Goal: Information Seeking & Learning: Learn about a topic

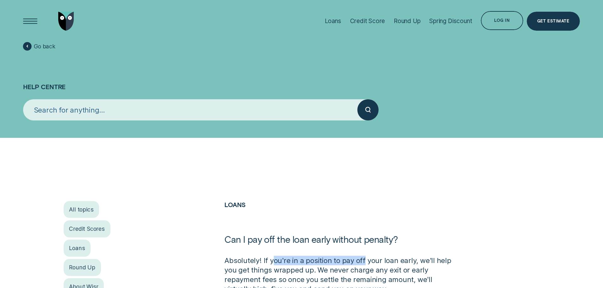
drag, startPoint x: 274, startPoint y: 264, endPoint x: 362, endPoint y: 264, distance: 88.0
click at [362, 264] on p "Absolutely! If you're in a position to pay off your loan early, we'll help you …" at bounding box center [341, 275] width 235 height 38
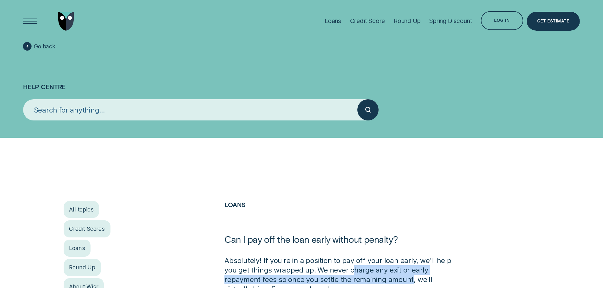
drag, startPoint x: 352, startPoint y: 273, endPoint x: 409, endPoint y: 277, distance: 57.5
click at [409, 277] on p "Absolutely! If you're in a position to pay off your loan early, we'll help you …" at bounding box center [341, 275] width 235 height 38
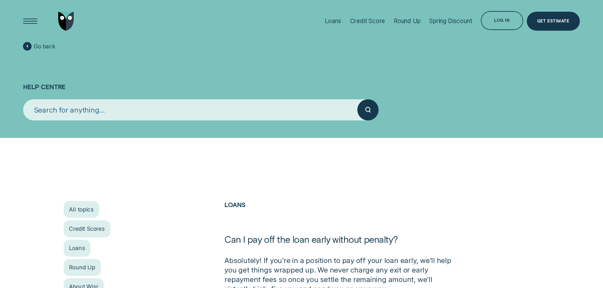
scroll to position [32, 0]
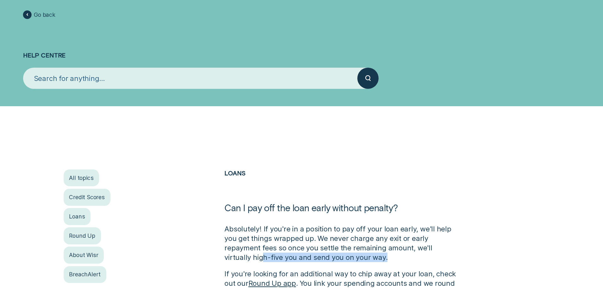
drag, startPoint x: 233, startPoint y: 256, endPoint x: 362, endPoint y: 256, distance: 128.9
click at [362, 256] on p "Absolutely! If you're in a position to pay off your loan early, we'll help you …" at bounding box center [341, 243] width 235 height 38
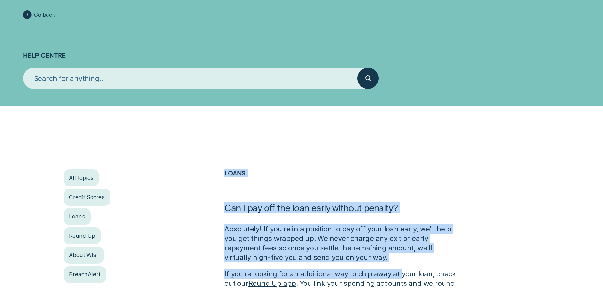
drag, startPoint x: 218, startPoint y: 276, endPoint x: 400, endPoint y: 275, distance: 181.7
click at [400, 275] on div "All topics Credit Scores Loans Round Up About Wisr BreachAlert Loans Can I pay …" at bounding box center [302, 243] width 564 height 147
click at [400, 275] on p "If you're looking for an additional way to chip away at your loan, check out ou…" at bounding box center [341, 292] width 235 height 47
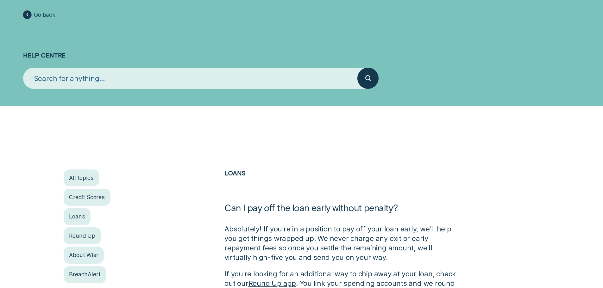
scroll to position [63, 0]
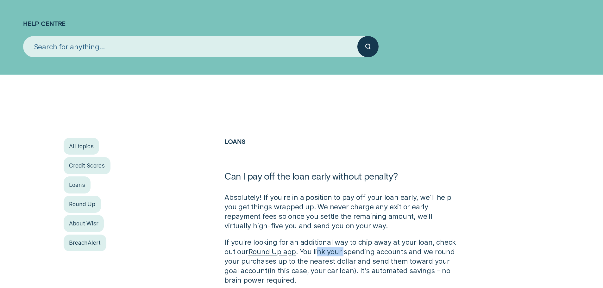
drag, startPoint x: 319, startPoint y: 250, endPoint x: 344, endPoint y: 255, distance: 25.8
click at [344, 255] on p "If you're looking for an additional way to chip away at your loan, check out ou…" at bounding box center [341, 261] width 235 height 47
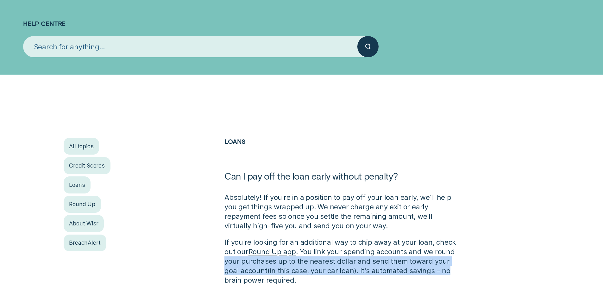
drag, startPoint x: 226, startPoint y: 263, endPoint x: 489, endPoint y: 273, distance: 263.3
click at [489, 273] on div "All topics Credit Scores Loans Round Up About Wisr BreachAlert Loans Can I pay …" at bounding box center [302, 211] width 564 height 147
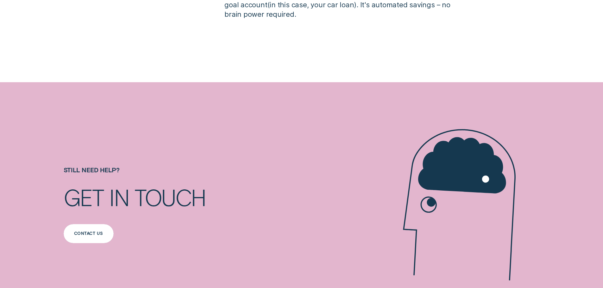
scroll to position [380, 0]
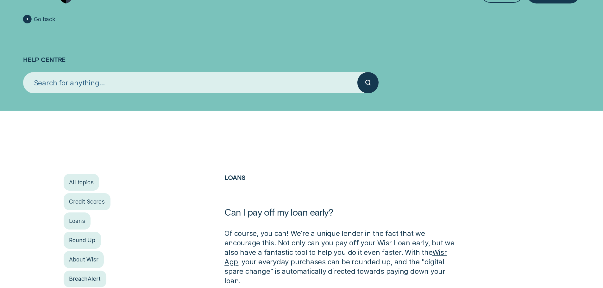
scroll to position [63, 0]
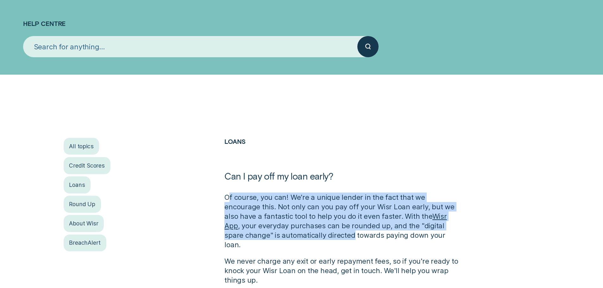
drag, startPoint x: 228, startPoint y: 197, endPoint x: 302, endPoint y: 233, distance: 82.0
click at [302, 232] on p "Of course, you can! We’re a unique lender in the fact that we encourage this. N…" at bounding box center [341, 221] width 235 height 57
click at [302, 233] on p "Of course, you can! We’re a unique lender in the fact that we encourage this. N…" at bounding box center [341, 221] width 235 height 57
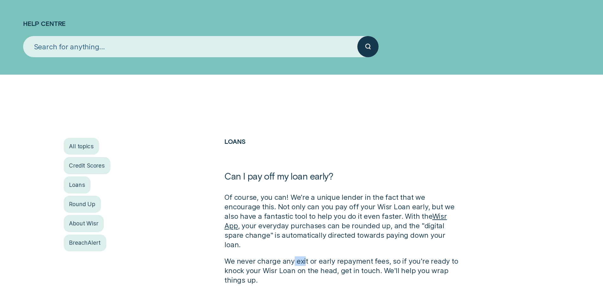
drag, startPoint x: 292, startPoint y: 255, endPoint x: 310, endPoint y: 256, distance: 18.1
click at [310, 257] on p "We never charge any exit or early repayment fees, so if you're ready to knock y…" at bounding box center [341, 276] width 235 height 38
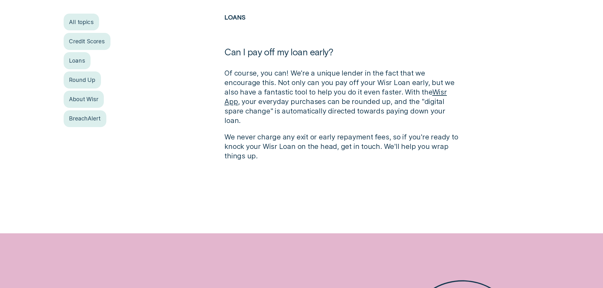
scroll to position [190, 0]
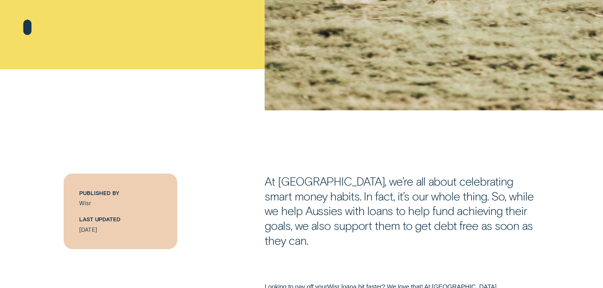
scroll to position [380, 0]
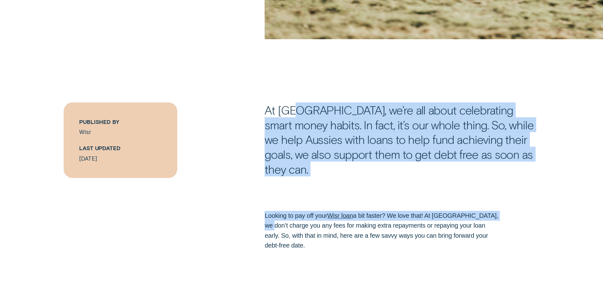
drag, startPoint x: 296, startPoint y: 109, endPoint x: 531, endPoint y: 210, distance: 256.0
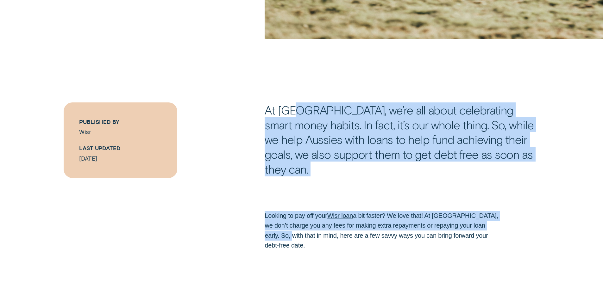
click at [531, 211] on div "Looking to pay off your Wisr loan a bit faster? We love that! At Wisr, we don’t…" at bounding box center [302, 230] width 564 height 39
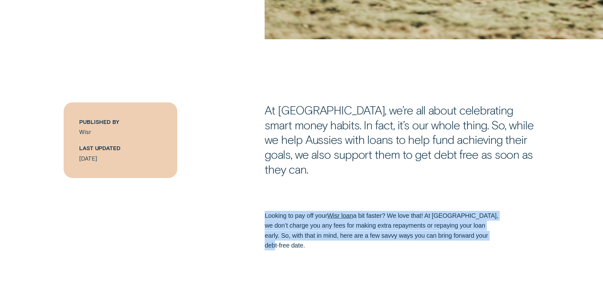
drag, startPoint x: 512, startPoint y: 217, endPoint x: 228, endPoint y: 202, distance: 284.7
click at [228, 211] on div "Looking to pay off your Wisr loan a bit faster? We love that! At Wisr, we don’t…" at bounding box center [302, 230] width 564 height 39
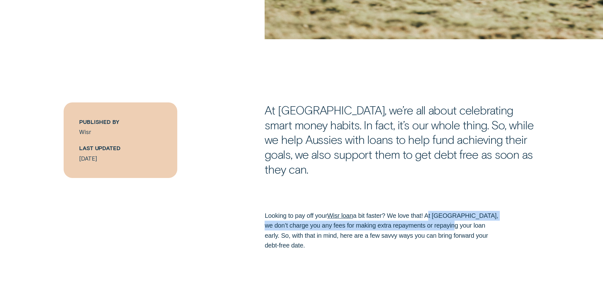
drag, startPoint x: 428, startPoint y: 198, endPoint x: 445, endPoint y: 210, distance: 21.8
click at [445, 211] on p "Looking to pay off your Wisr loan a bit faster? We love that! At Wisr, we don’t…" at bounding box center [382, 230] width 235 height 39
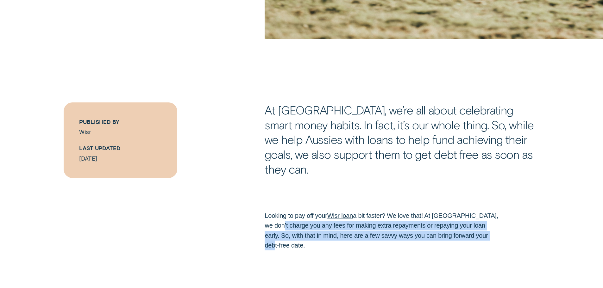
drag, startPoint x: 270, startPoint y: 215, endPoint x: 510, endPoint y: 217, distance: 240.0
click at [510, 217] on div "Looking to pay off your Wisr loan a bit faster? We love that! At Wisr, we don’t…" at bounding box center [302, 230] width 564 height 39
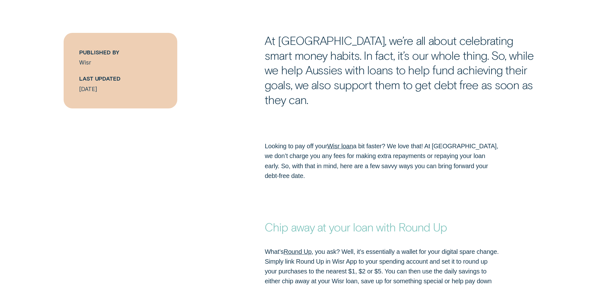
scroll to position [475, 0]
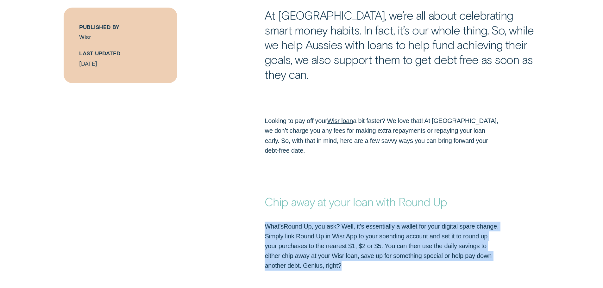
drag, startPoint x: 254, startPoint y: 199, endPoint x: 502, endPoint y: 238, distance: 250.7
click at [502, 238] on div "What’s Round Up , you ask? Well, it’s essentially a wallet for your digital spa…" at bounding box center [302, 246] width 564 height 49
click at [502, 238] on div "What’s Round Up , you ask? Well, it’s essentially a wallet for your digital spa…" at bounding box center [382, 246] width 242 height 49
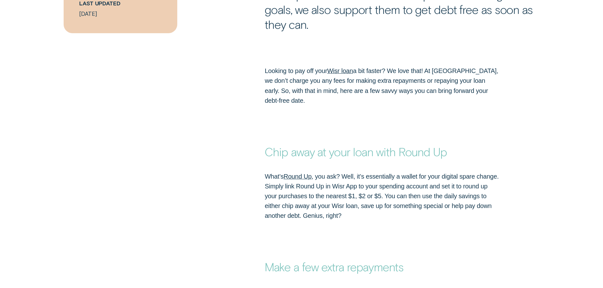
scroll to position [570, 0]
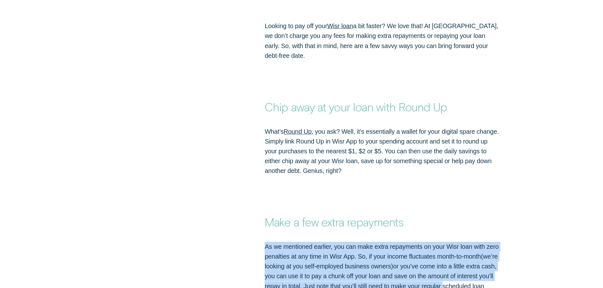
drag, startPoint x: 256, startPoint y: 224, endPoint x: 494, endPoint y: 261, distance: 240.6
click at [494, 261] on div "As we mentioned earlier, you can make extra repayments on your Wisr loan with z…" at bounding box center [302, 271] width 564 height 59
click at [494, 262] on p "As we mentioned earlier, you can make extra repayments on your Wisr loan with z…" at bounding box center [382, 271] width 235 height 59
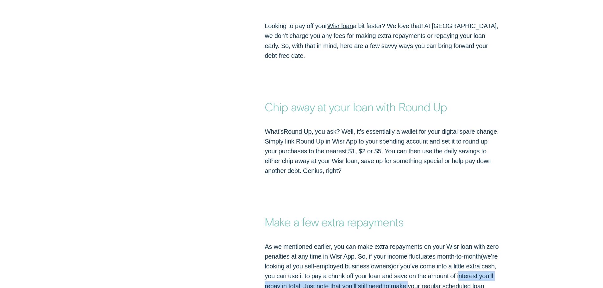
drag, startPoint x: 443, startPoint y: 260, endPoint x: 246, endPoint y: 259, distance: 196.9
click at [246, 259] on div "As we mentioned earlier, you can make extra repayments on your Wisr loan with z…" at bounding box center [302, 271] width 564 height 59
click at [246, 258] on div "As we mentioned earlier, you can make extra repayments on your Wisr loan with z…" at bounding box center [302, 271] width 564 height 59
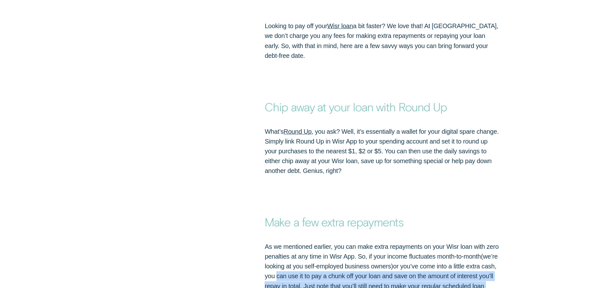
drag, startPoint x: 306, startPoint y: 254, endPoint x: 407, endPoint y: 268, distance: 101.5
click at [407, 268] on p "As we mentioned earlier, you can make extra repayments on your Wisr loan with z…" at bounding box center [382, 271] width 235 height 59
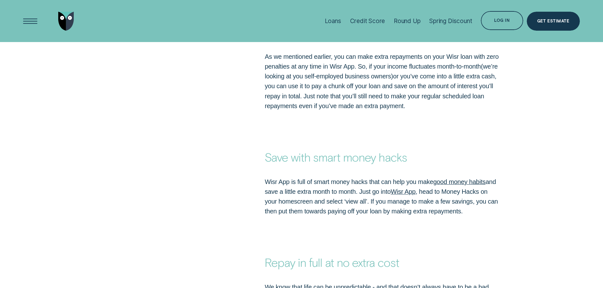
scroll to position [760, 0]
drag, startPoint x: 264, startPoint y: 156, endPoint x: 322, endPoint y: 162, distance: 58.0
click at [322, 178] on div "Wisr App is full of smart money hacks that can help you make good money habits …" at bounding box center [382, 197] width 242 height 39
click at [322, 178] on p "Wisr App is full of smart money hacks that can help you make good money habits …" at bounding box center [382, 197] width 235 height 39
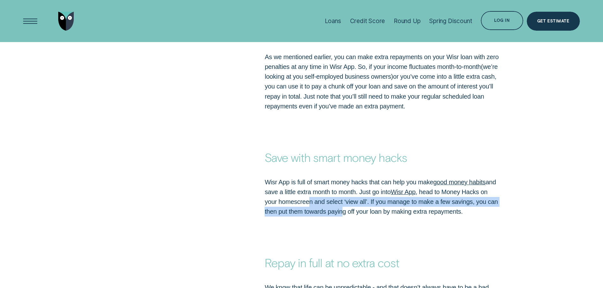
drag, startPoint x: 316, startPoint y: 175, endPoint x: 356, endPoint y: 189, distance: 42.2
click at [356, 189] on p "Wisr App is full of smart money hacks that can help you make good money habits …" at bounding box center [382, 197] width 235 height 39
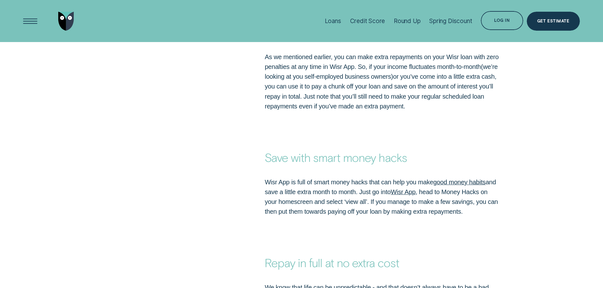
click at [356, 189] on p "Wisr App is full of smart money hacks that can help you make good money habits …" at bounding box center [382, 197] width 235 height 39
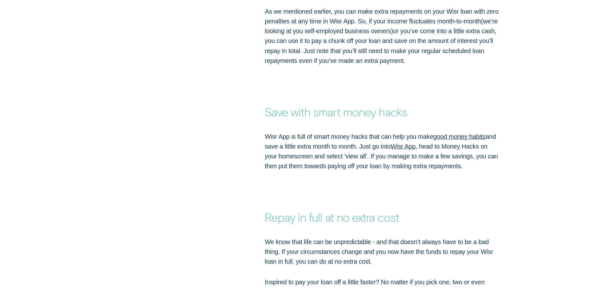
scroll to position [855, 0]
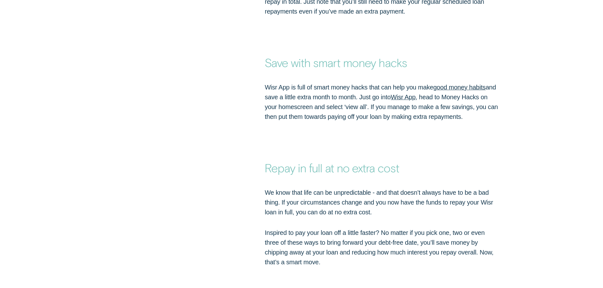
drag, startPoint x: 273, startPoint y: 147, endPoint x: 372, endPoint y: 239, distance: 134.9
click at [372, 239] on div "Repay in full at no extra cost We know that life can be unpredictable - and tha…" at bounding box center [301, 215] width 603 height 186
click at [372, 239] on p "Inspired to pay your loan off a little faster? No matter if you pick one, two o…" at bounding box center [382, 247] width 235 height 39
drag, startPoint x: 370, startPoint y: 244, endPoint x: 266, endPoint y: 273, distance: 108.8
click at [266, 273] on div "We know that life can be unpredictable - and that doesn’t always have to be a b…" at bounding box center [382, 248] width 242 height 120
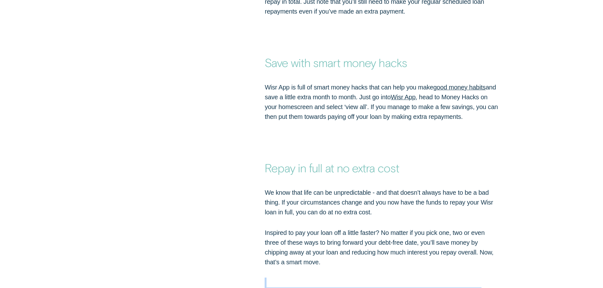
click at [266, 278] on p "Hungry for more smart money moves? Check out our 3 zero-effort saving tricks ev…" at bounding box center [382, 292] width 235 height 29
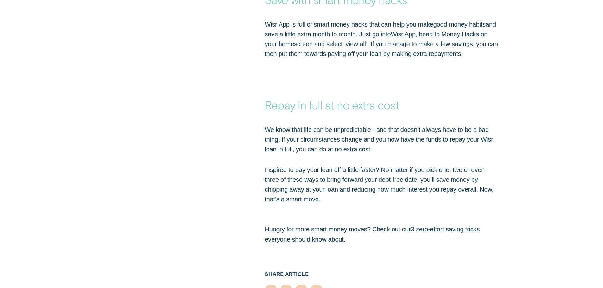
scroll to position [918, 0]
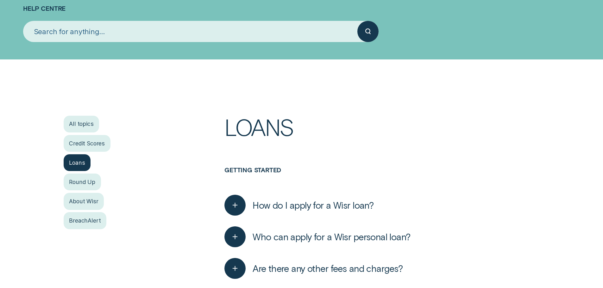
scroll to position [95, 0]
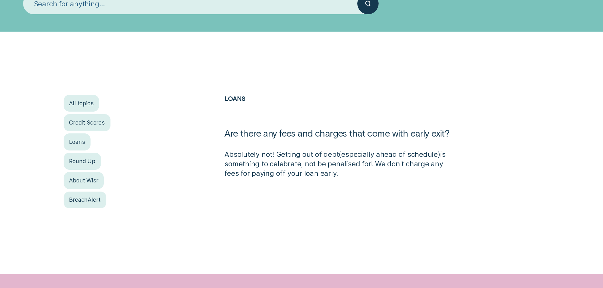
scroll to position [158, 0]
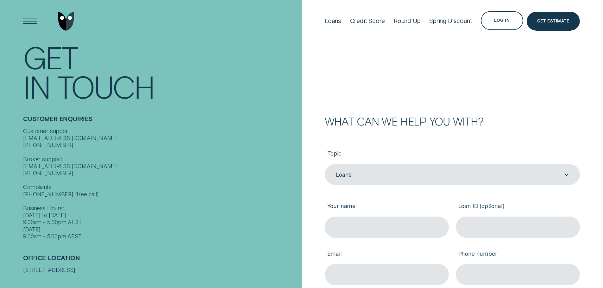
click at [178, 166] on div "Customer support [EMAIL_ADDRESS][DOMAIN_NAME] [PHONE_NUMBER] Broker support [EM…" at bounding box center [160, 184] width 275 height 113
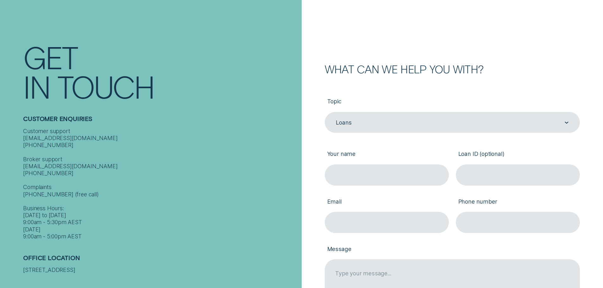
scroll to position [63, 0]
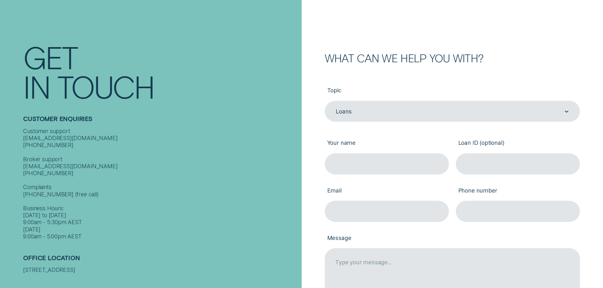
click at [172, 170] on div "Customer support [EMAIL_ADDRESS][DOMAIN_NAME] [PHONE_NUMBER] Broker support [EM…" at bounding box center [160, 184] width 275 height 113
